Goal: Information Seeking & Learning: Learn about a topic

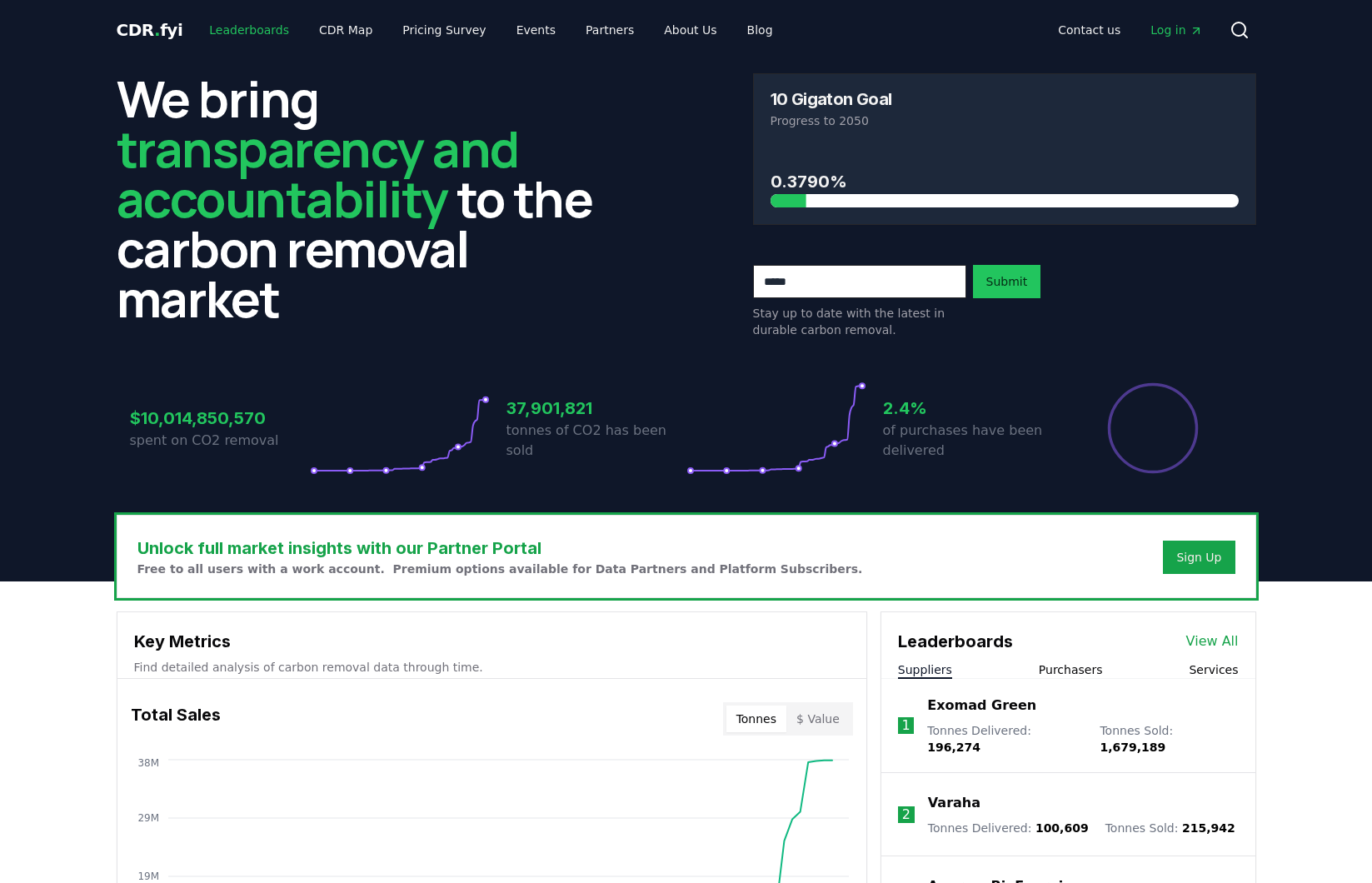
click at [215, 23] on link "Leaderboards" at bounding box center [249, 30] width 107 height 30
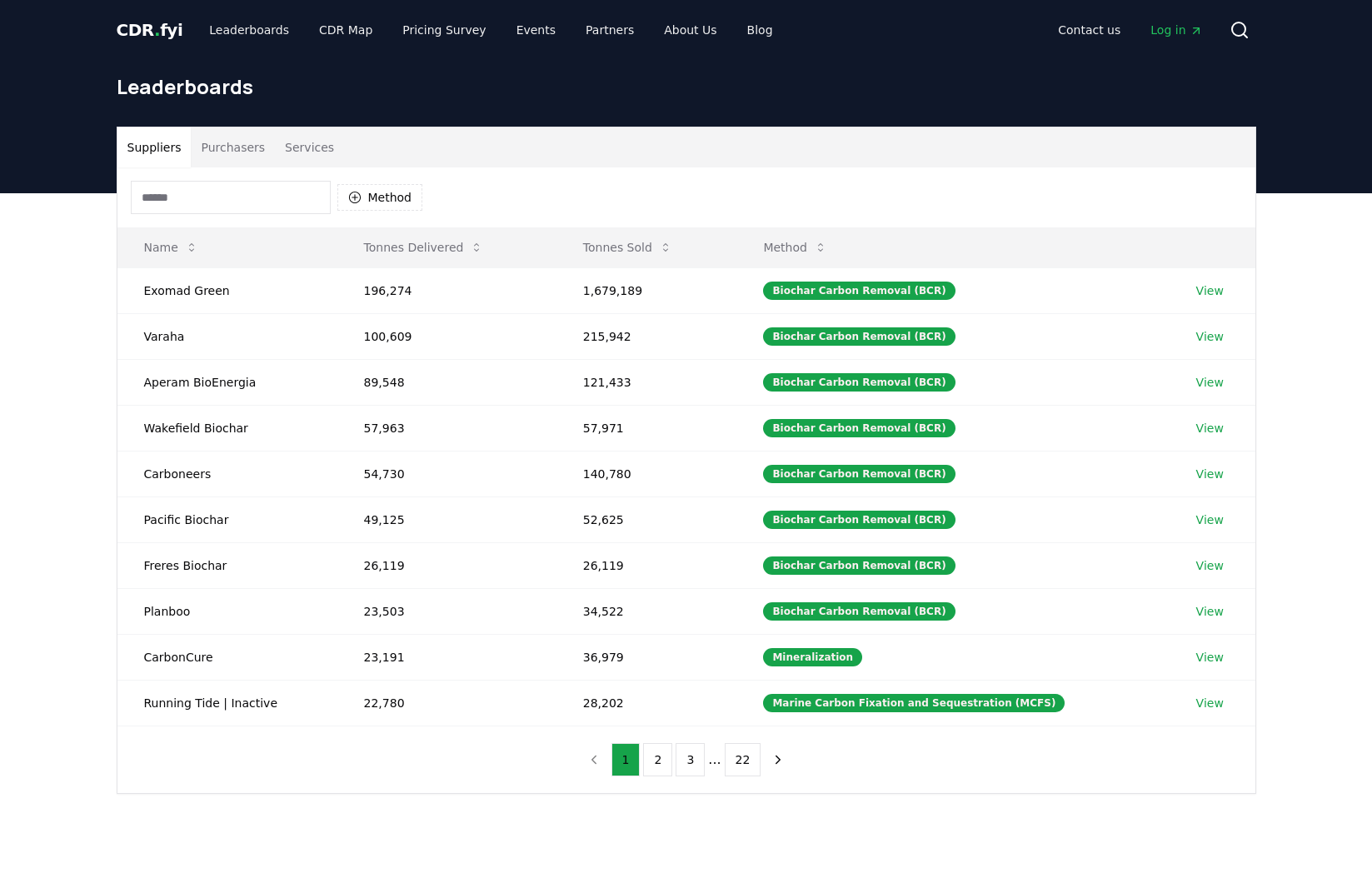
click at [1275, 197] on div "Suppliers Purchasers Services Method Name Tonnes Delivered Tonnes Sold Method E…" at bounding box center [686, 526] width 1372 height 667
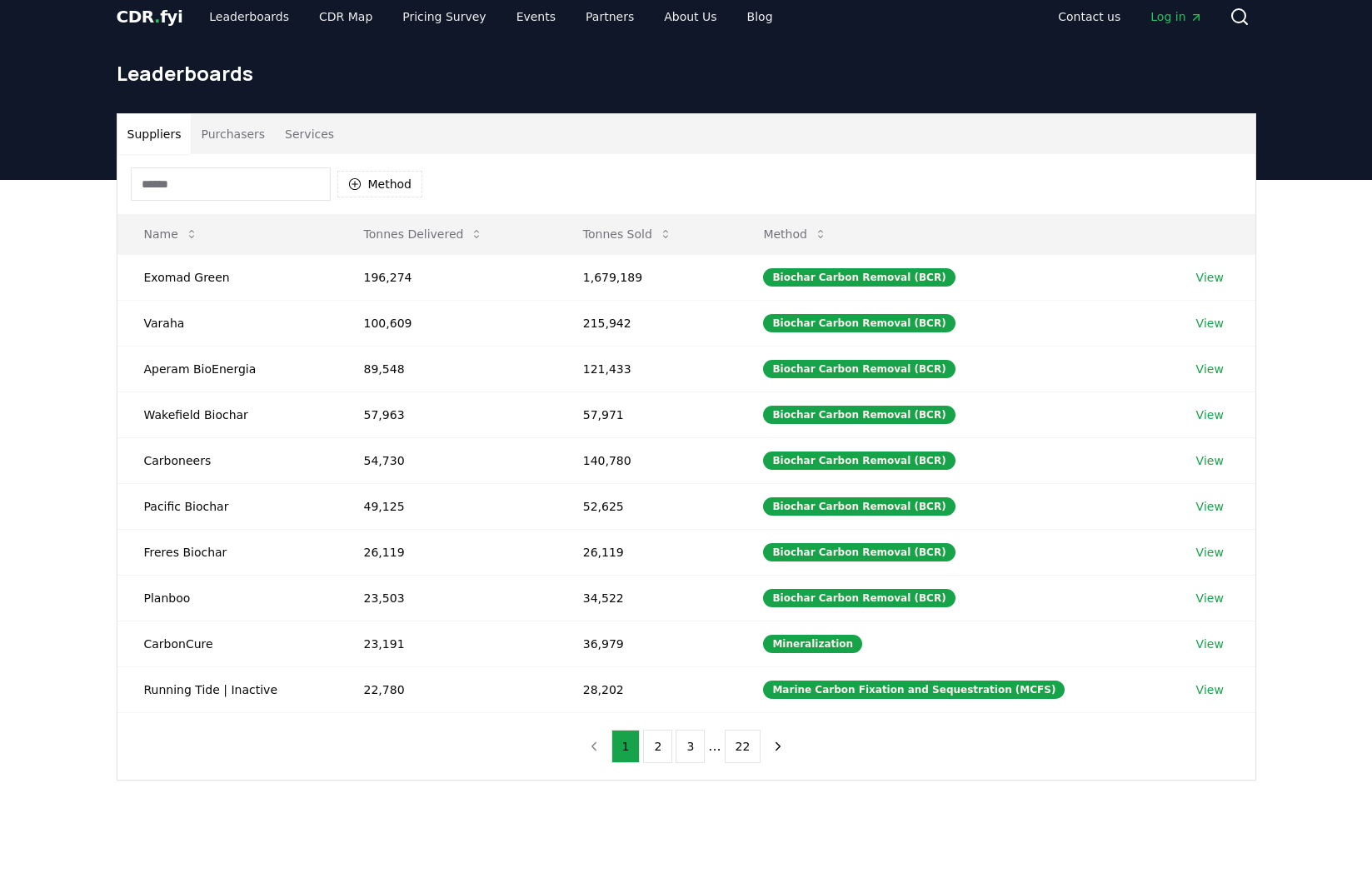
scroll to position [14, 0]
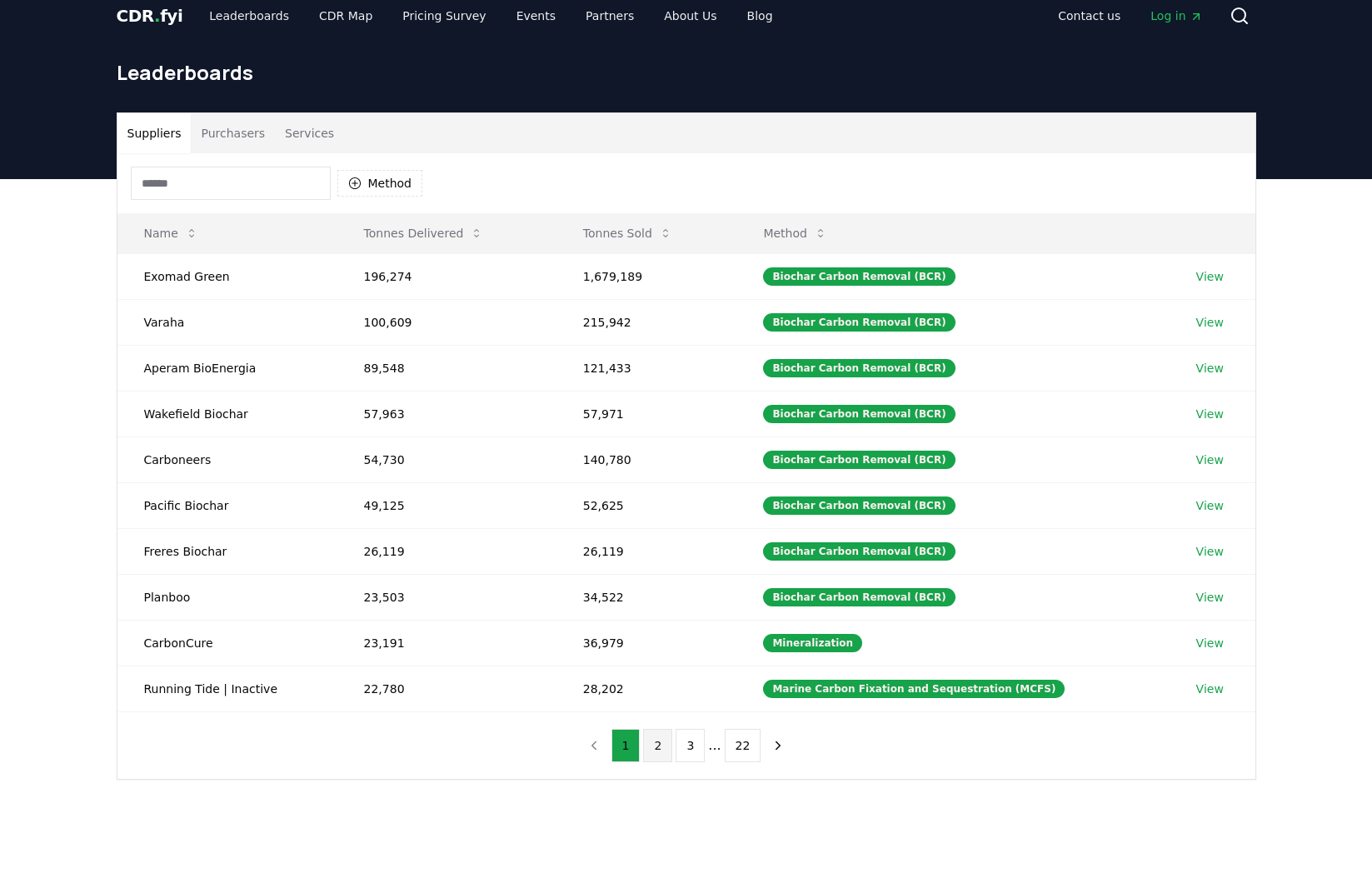
click at [664, 748] on button "2" at bounding box center [657, 746] width 29 height 33
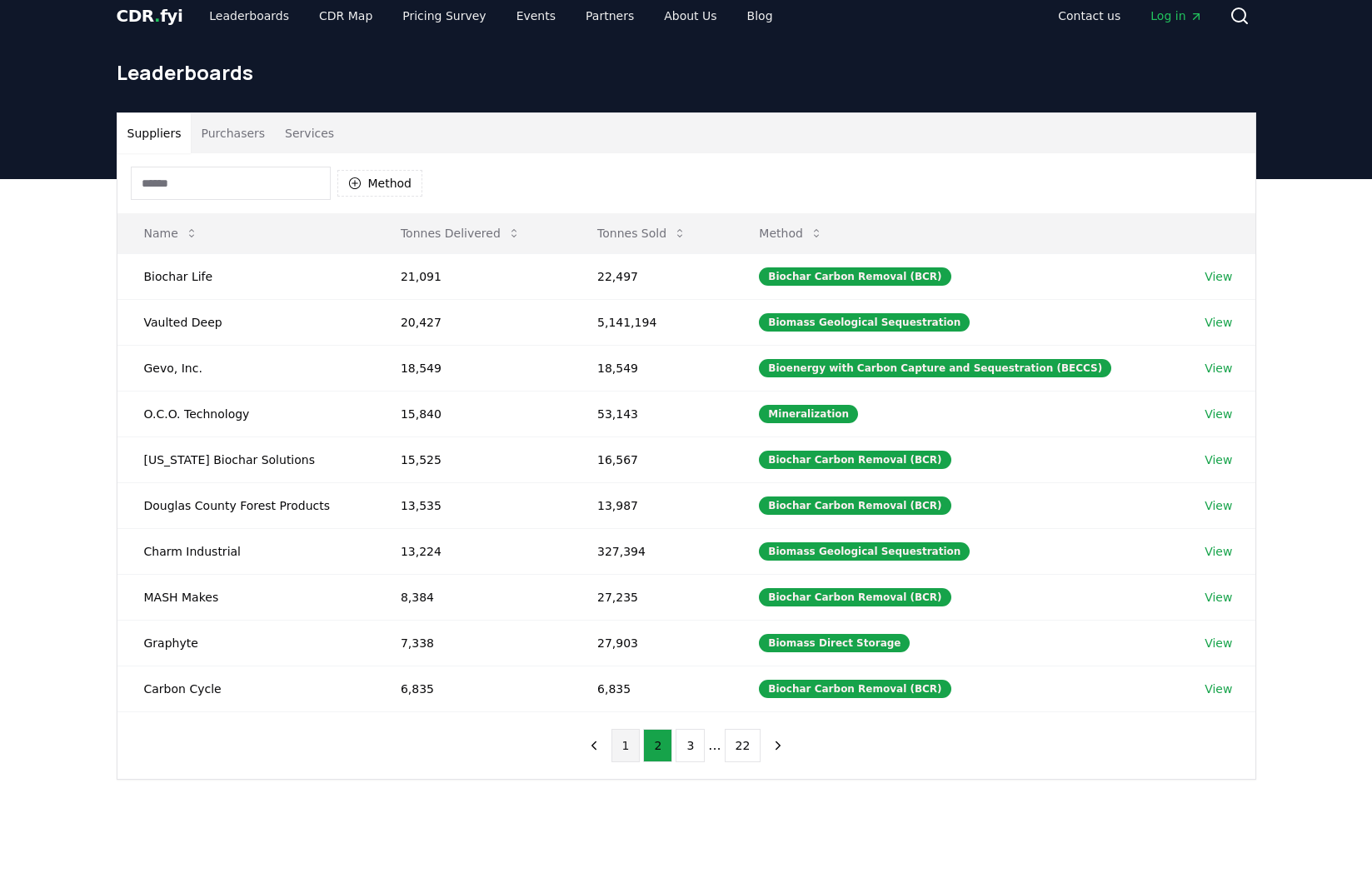
click at [624, 747] on button "1" at bounding box center [625, 746] width 29 height 33
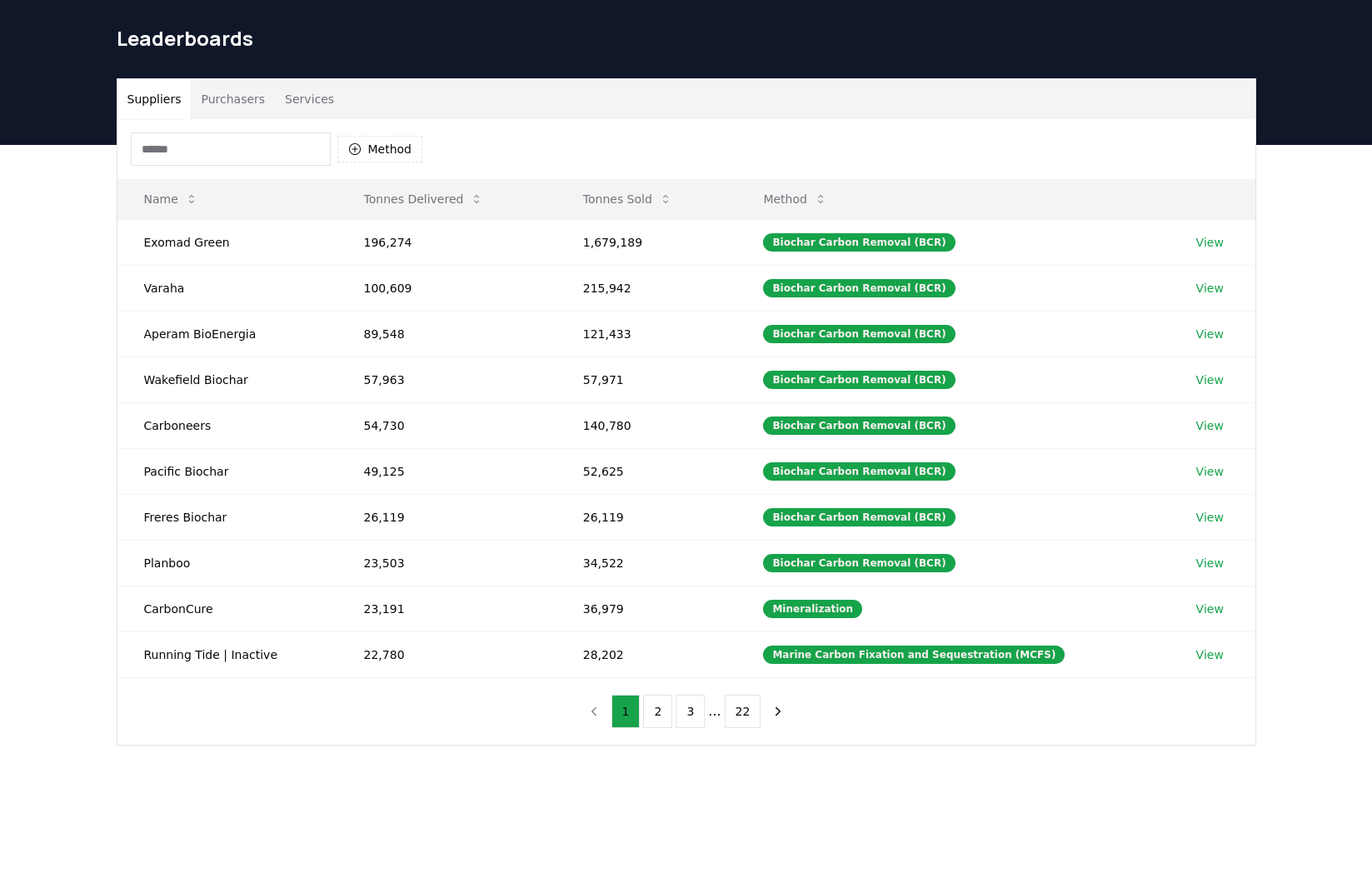
scroll to position [43, 0]
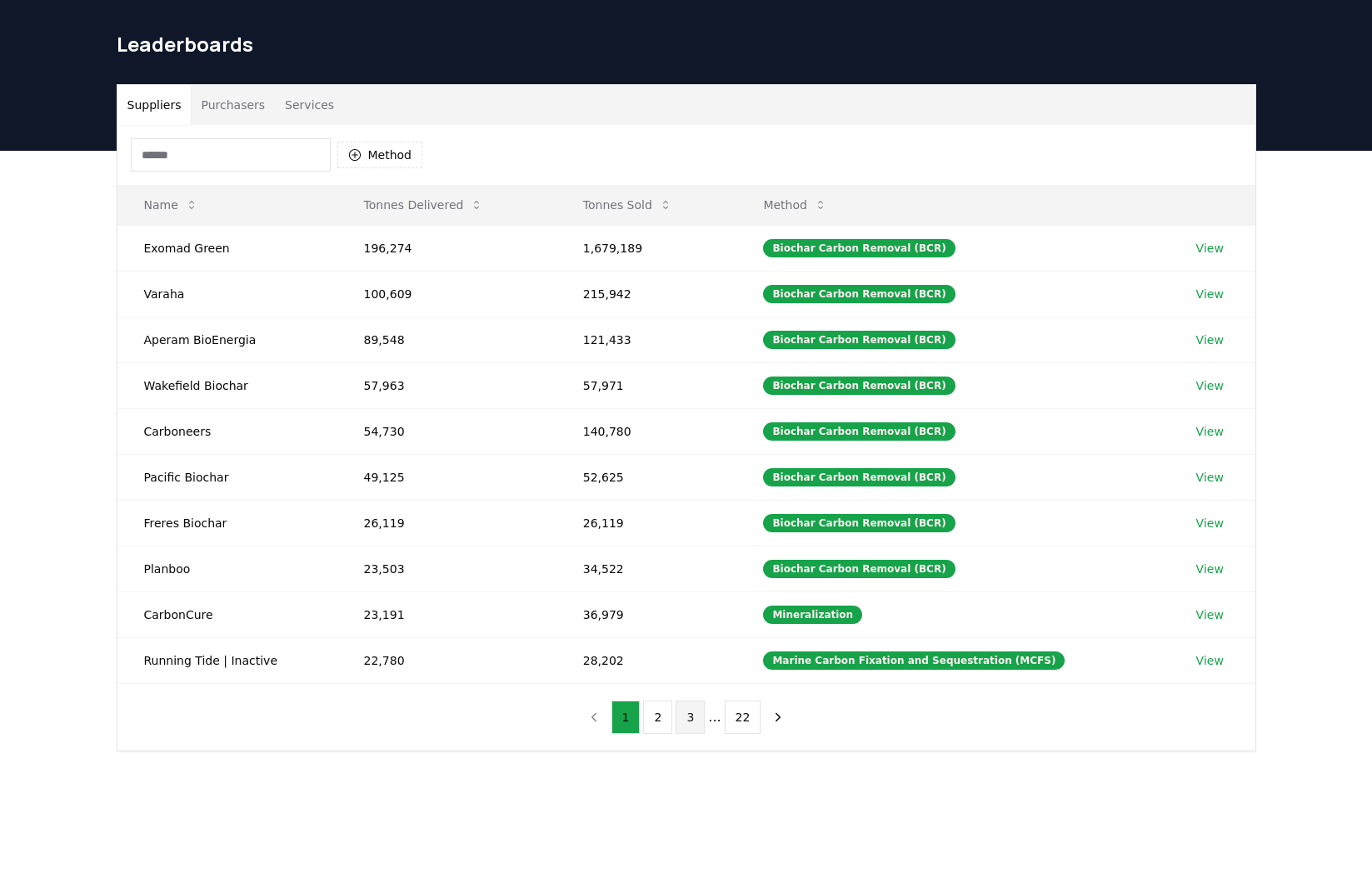
click at [687, 714] on button "3" at bounding box center [689, 717] width 29 height 33
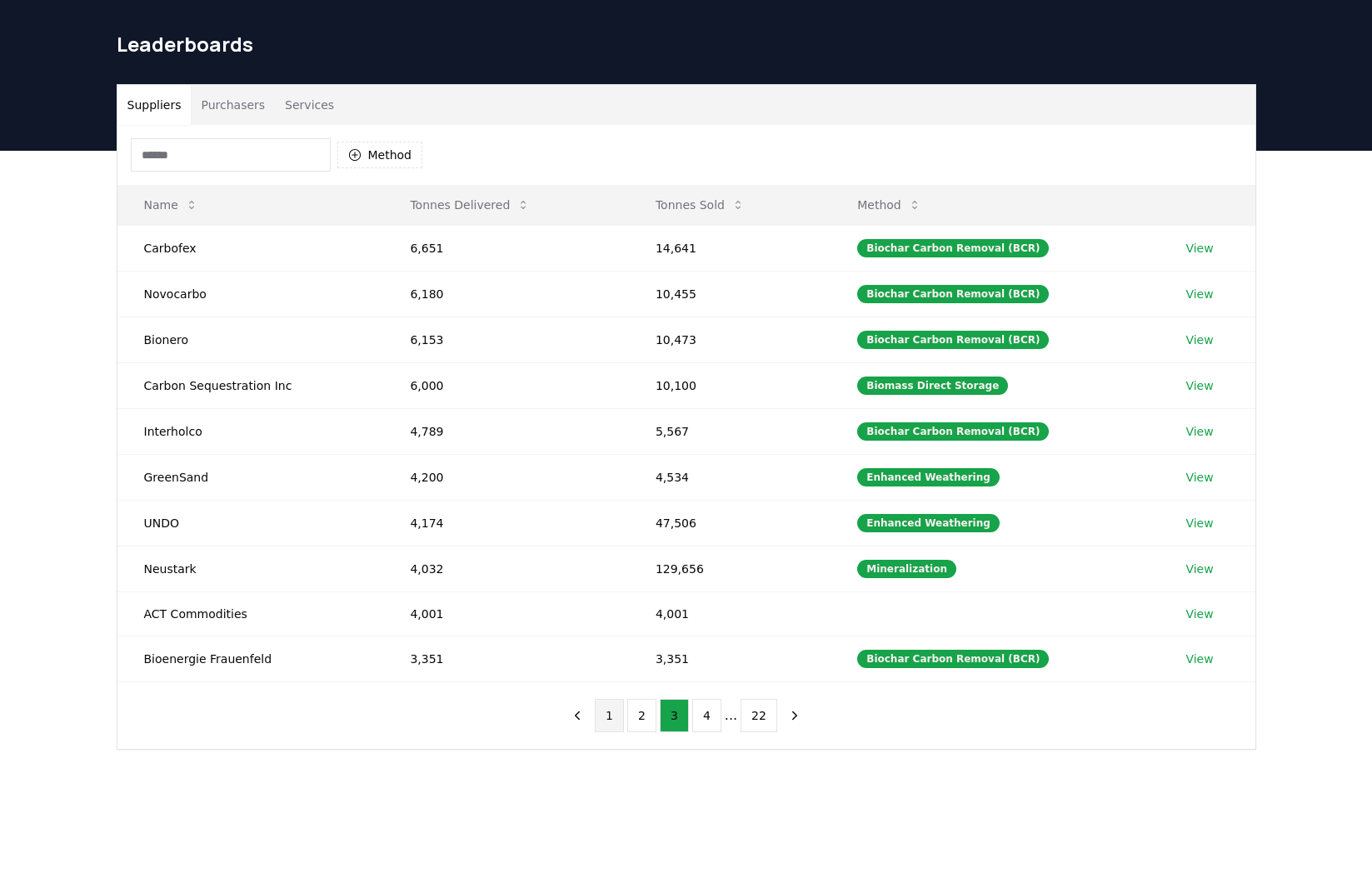
click at [617, 711] on button "1" at bounding box center [608, 716] width 29 height 33
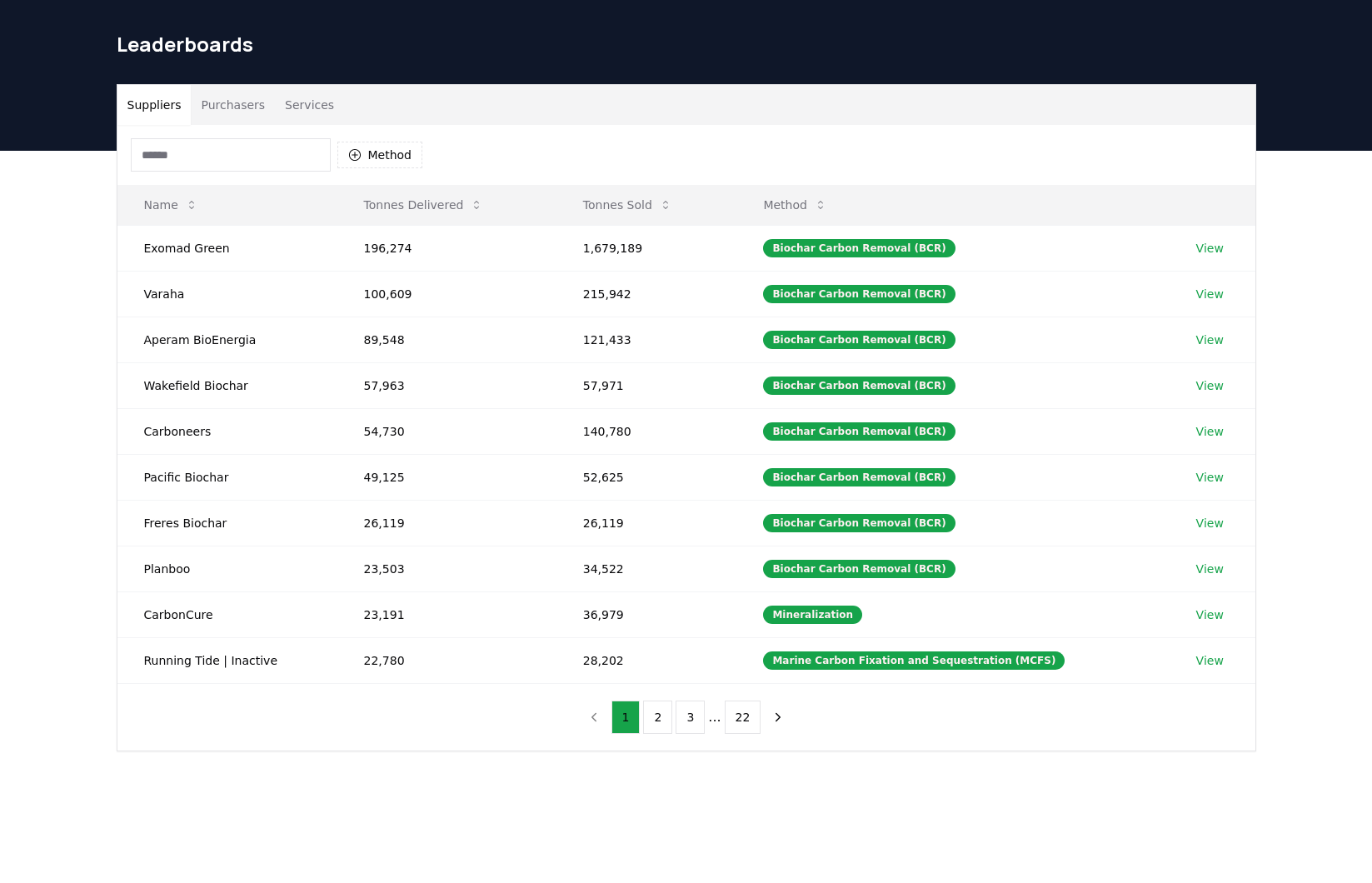
click at [418, 710] on div "Method Name Tonnes Delivered Tonnes Sold Method Exomad Green 196,274 1,679,189 …" at bounding box center [686, 438] width 1138 height 626
click at [1064, 765] on div "Suppliers Purchasers Services Method Name Tonnes Delivered Tonnes Sold Method E…" at bounding box center [686, 484] width 1372 height 667
click at [1287, 630] on div "Suppliers Purchasers Services Method Name Tonnes Delivered Tonnes Sold Method E…" at bounding box center [686, 484] width 1372 height 667
click at [982, 658] on div "Marine Carbon Fixation and Sequestration (MCFS)" at bounding box center [914, 660] width 302 height 19
click at [921, 712] on div "Method Name Tonnes Delivered Tonnes Sold Method Exomad Green 196,274 1,679,189 …" at bounding box center [686, 438] width 1138 height 626
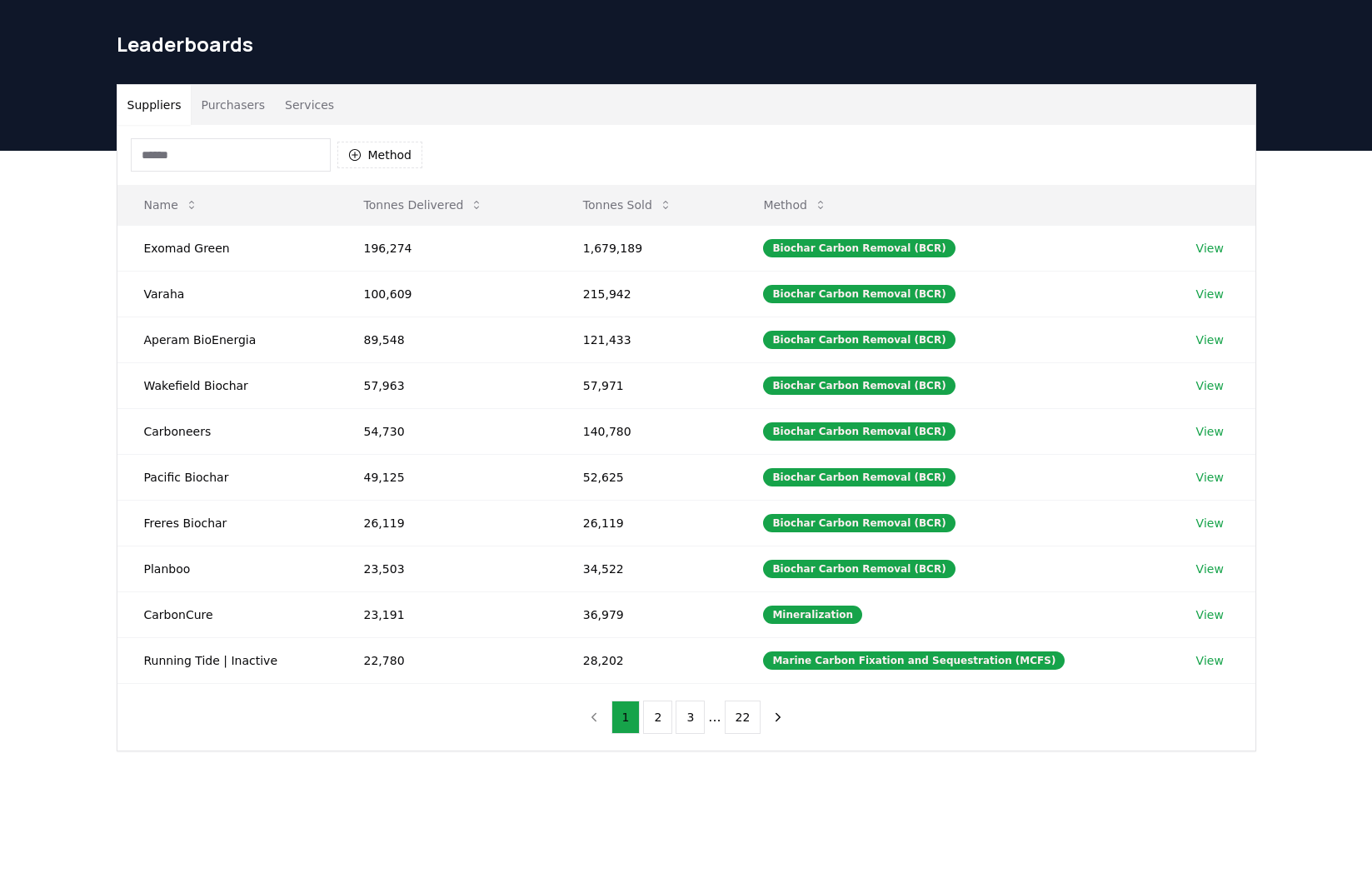
scroll to position [0, 0]
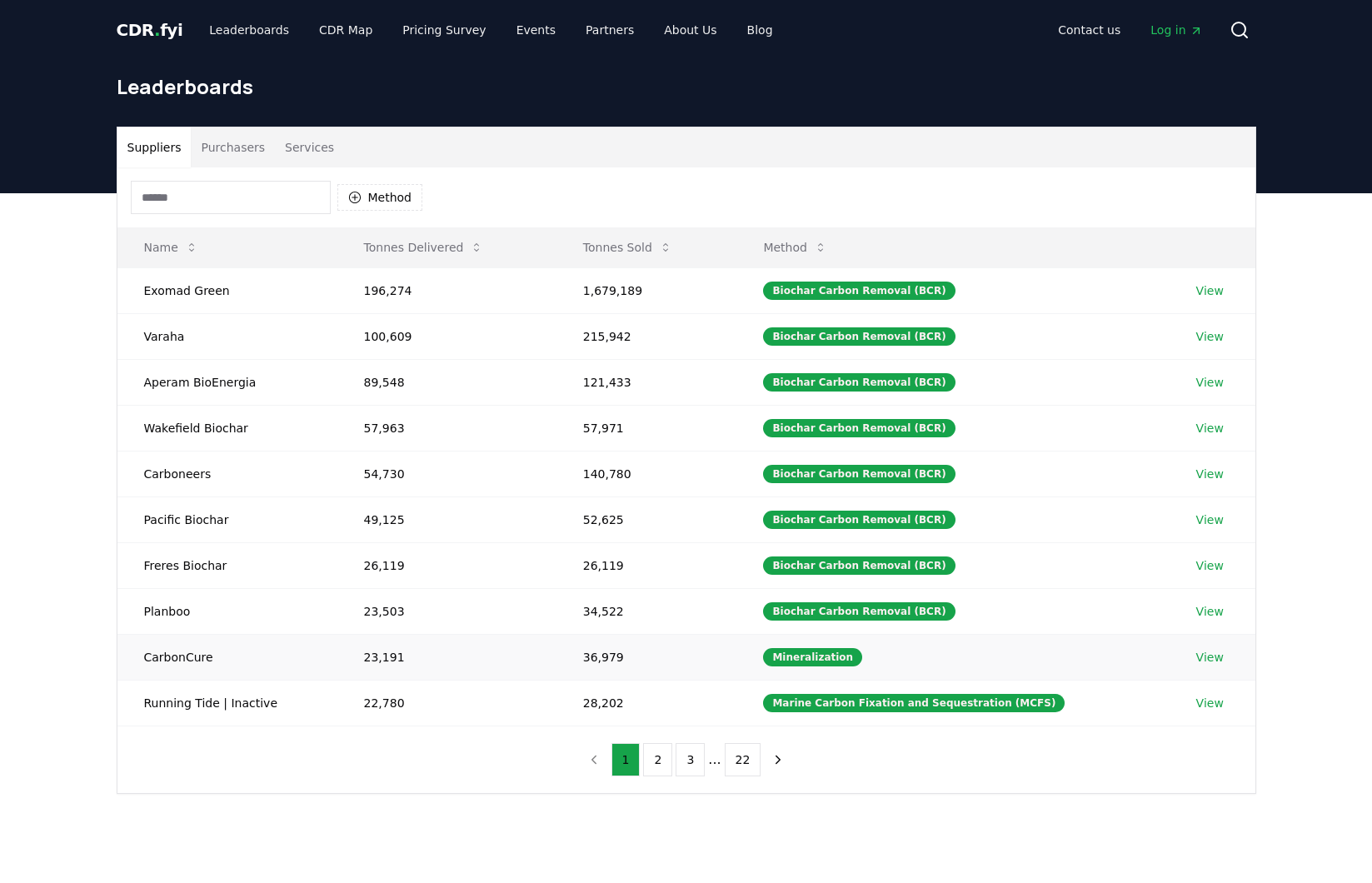
click at [972, 663] on td "Mineralization" at bounding box center [953, 656] width 433 height 45
click at [1209, 705] on link "View" at bounding box center [1210, 703] width 28 height 17
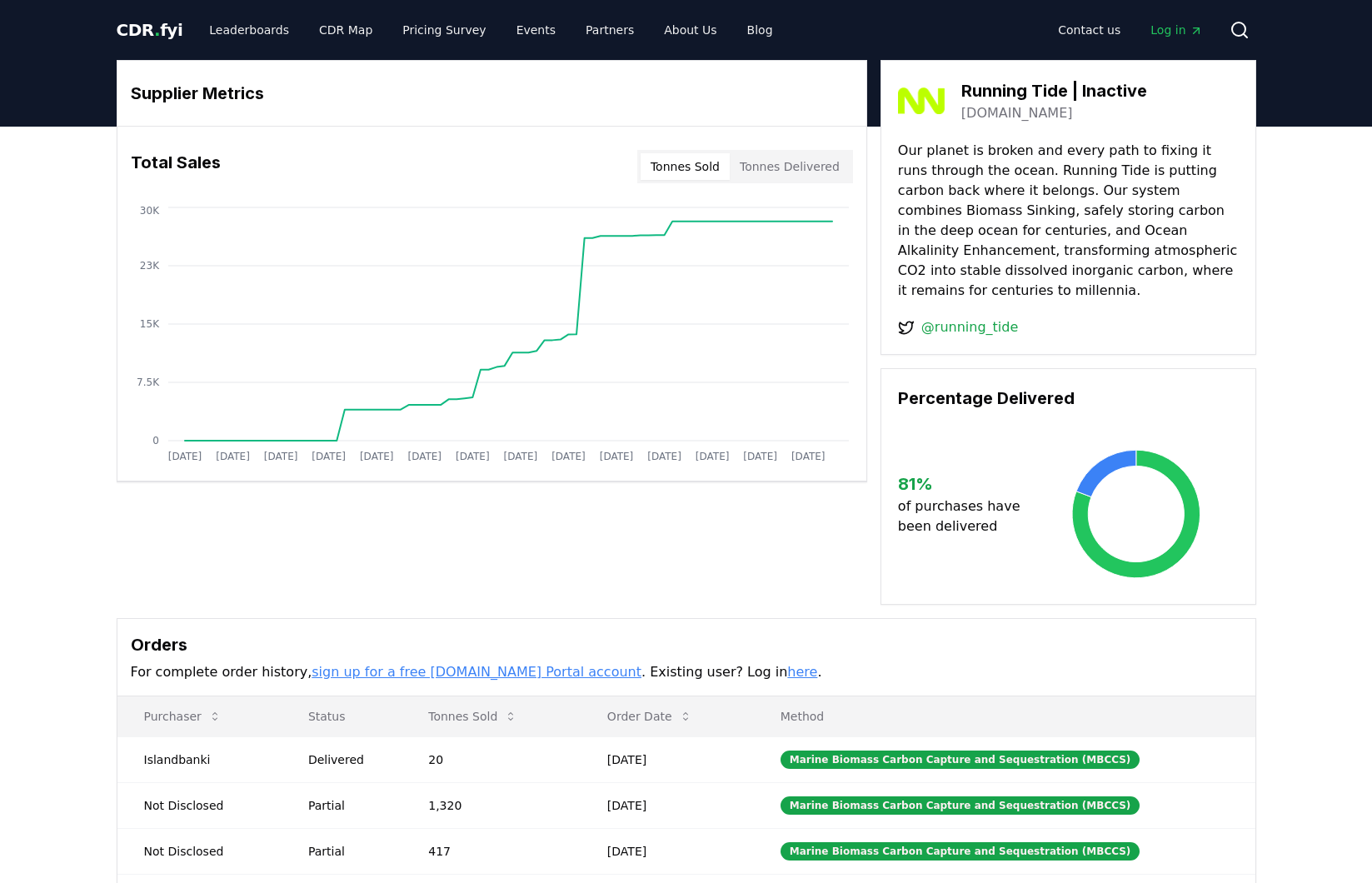
click at [183, 537] on div "Supplier Metrics Total Sales Tonnes Sold Tonnes Delivered [DATE] [DATE] [DATE] …" at bounding box center [686, 332] width 1140 height 545
